Goal: Task Accomplishment & Management: Complete application form

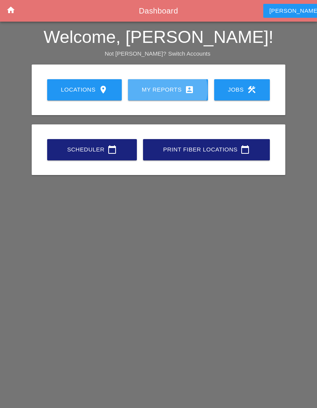
click at [177, 87] on div "My Reports account_box" at bounding box center [167, 89] width 55 height 9
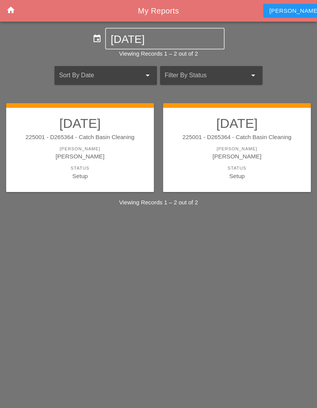
click at [222, 159] on div "[PERSON_NAME]" at bounding box center [237, 156] width 132 height 9
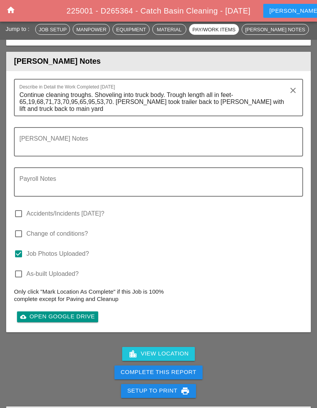
scroll to position [1154, 0]
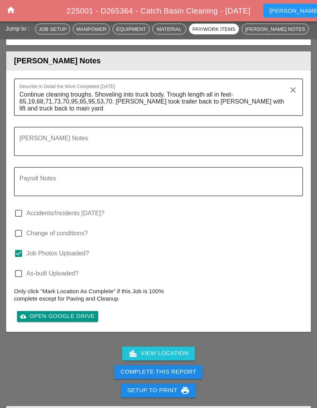
click at [159, 376] on div "Complete This Report" at bounding box center [158, 371] width 76 height 9
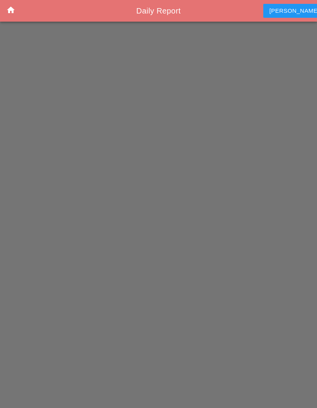
scroll to position [31, 0]
